Goal: Task Accomplishment & Management: Manage account settings

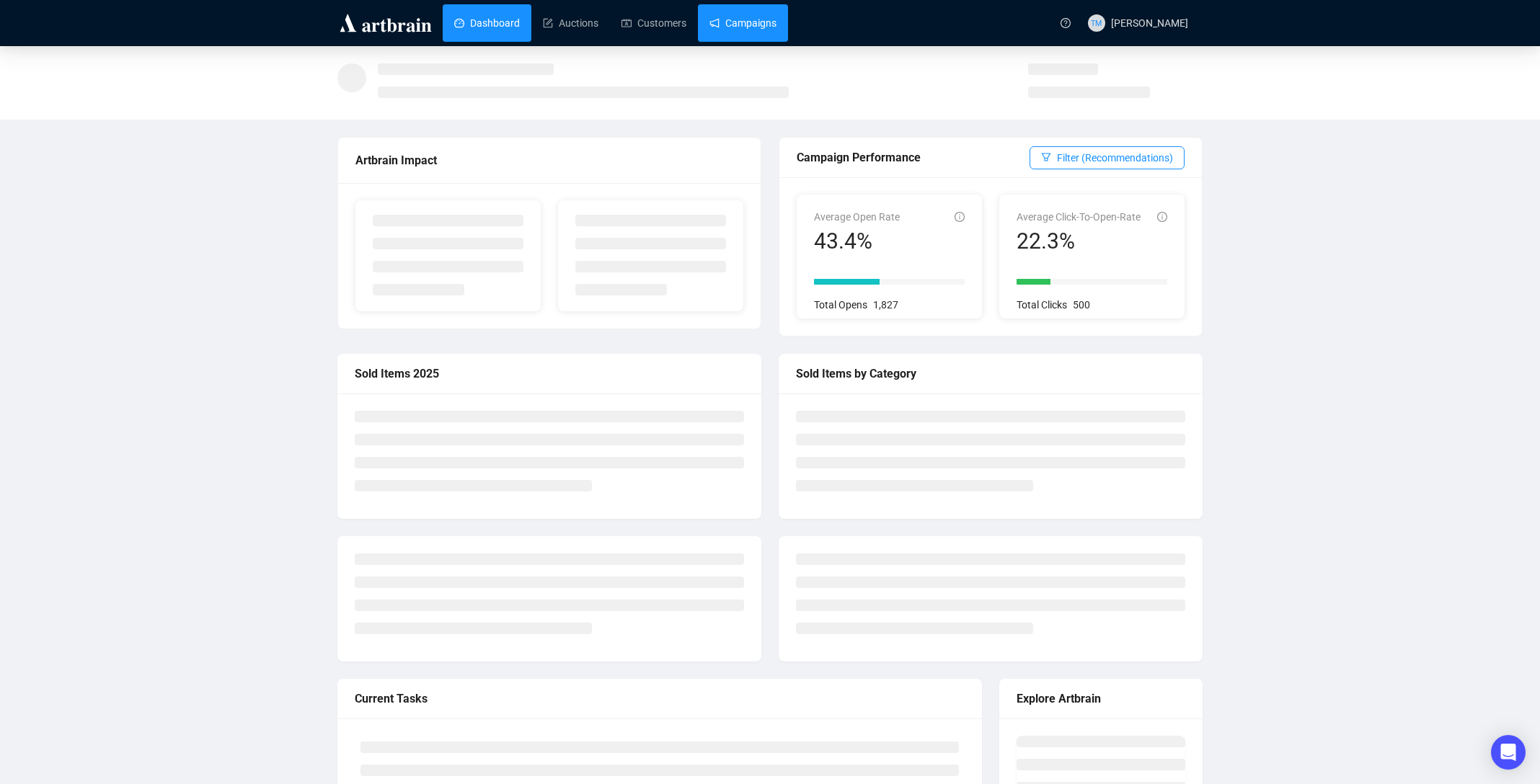
click at [732, 27] on link "Campaigns" at bounding box center [743, 23] width 67 height 37
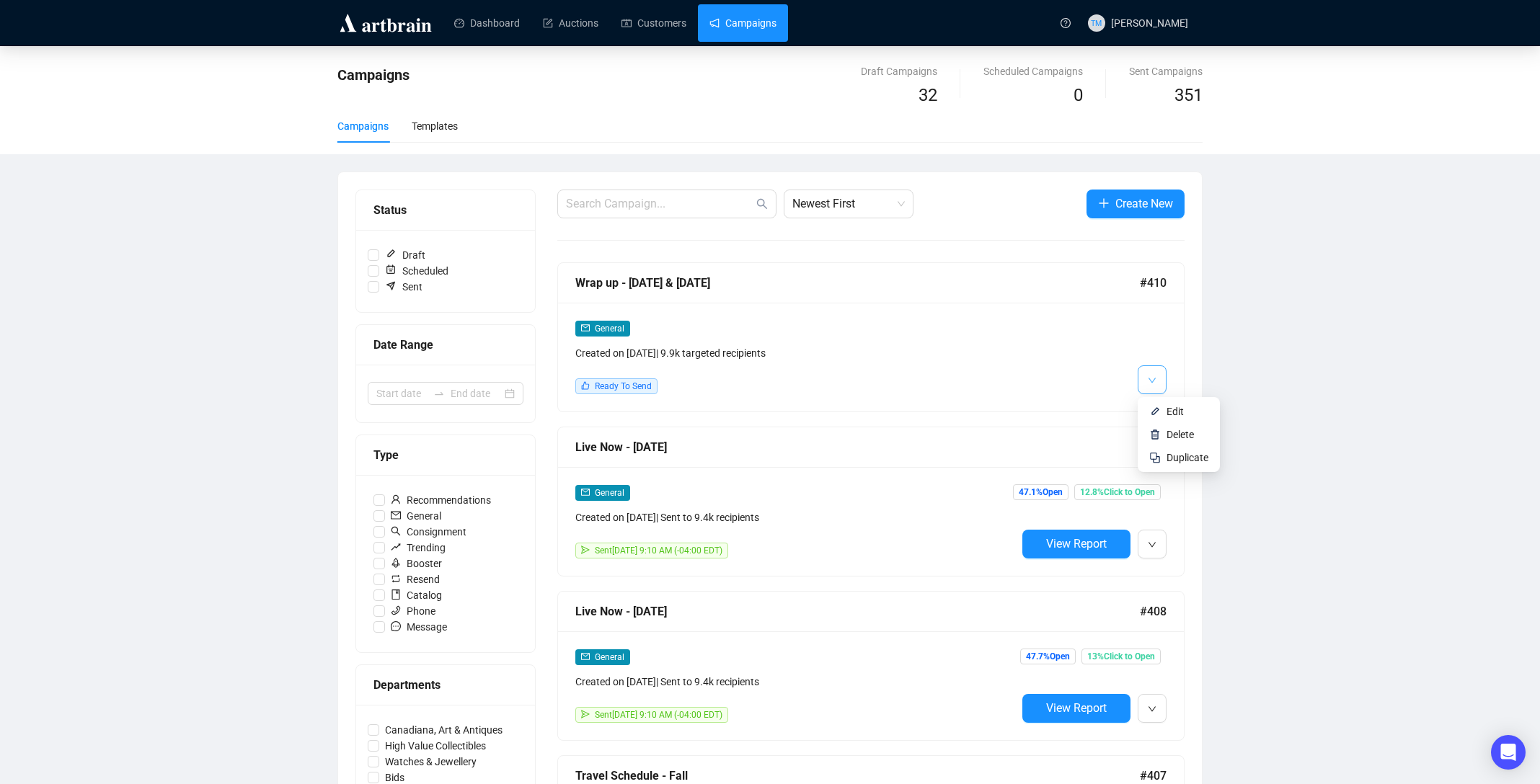
click at [1146, 379] on button "button" at bounding box center [1152, 379] width 29 height 29
click at [1175, 413] on span "Edit" at bounding box center [1175, 411] width 18 height 12
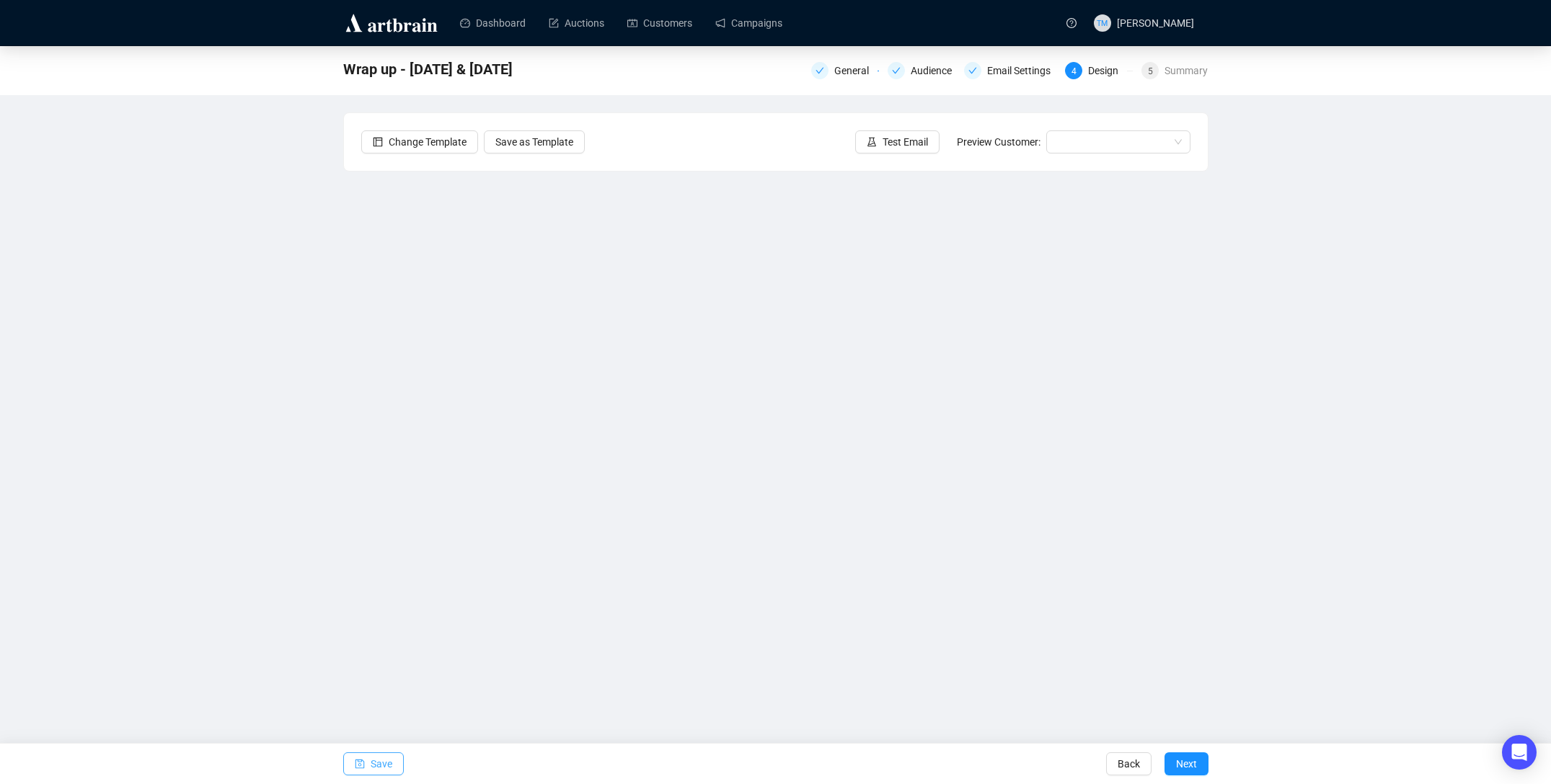
click at [376, 762] on span "Save" at bounding box center [382, 764] width 22 height 40
click at [382, 769] on span "Save" at bounding box center [382, 764] width 22 height 40
